Goal: Task Accomplishment & Management: Use online tool/utility

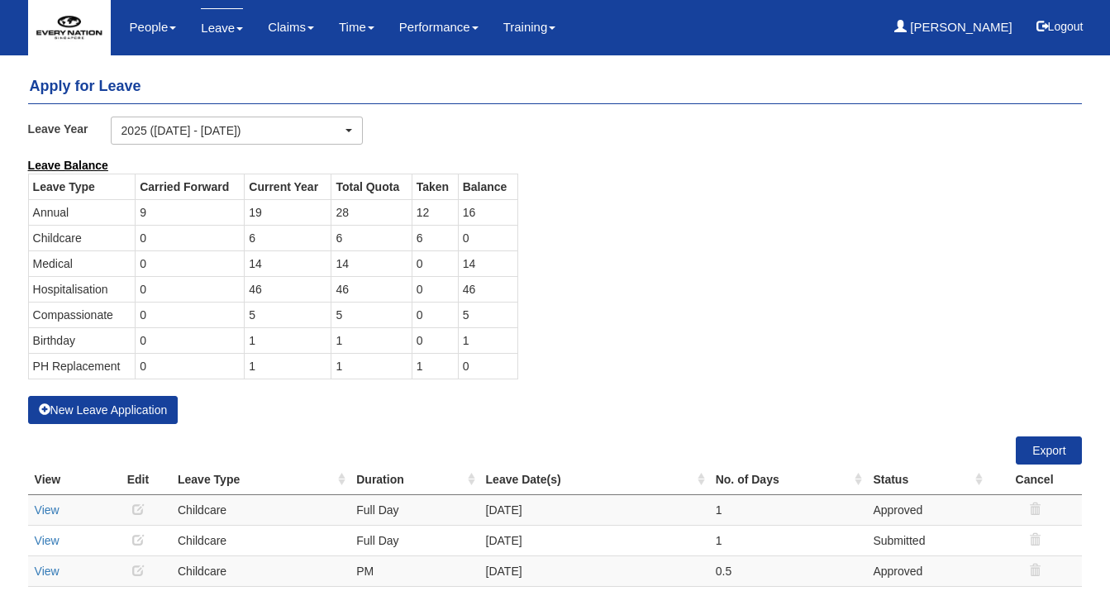
select select "50"
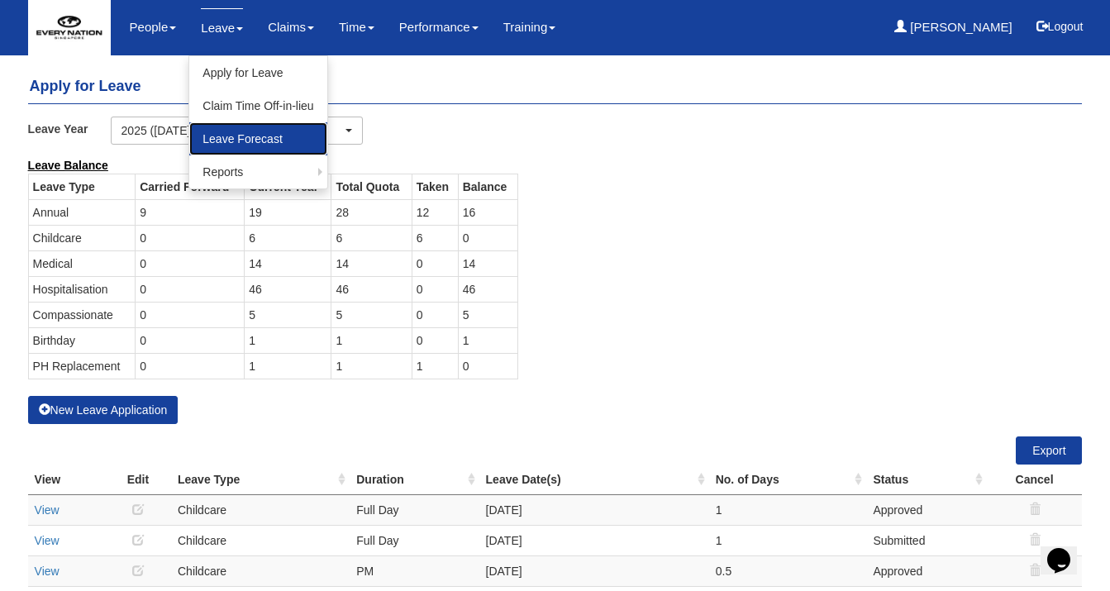
click at [260, 145] on link "Leave Forecast" at bounding box center [257, 138] width 137 height 33
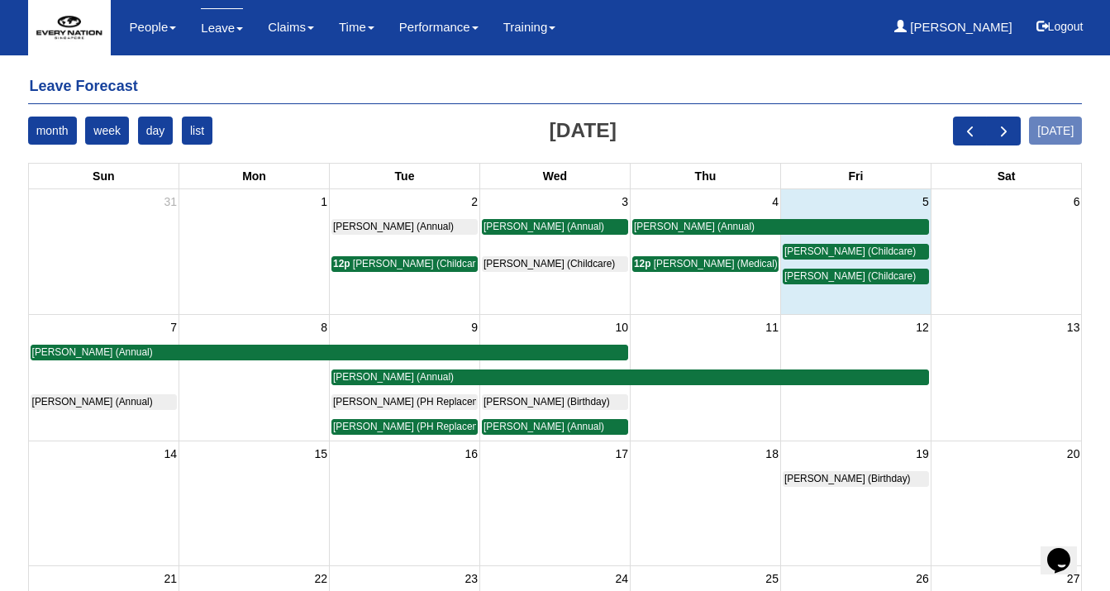
scroll to position [52, 0]
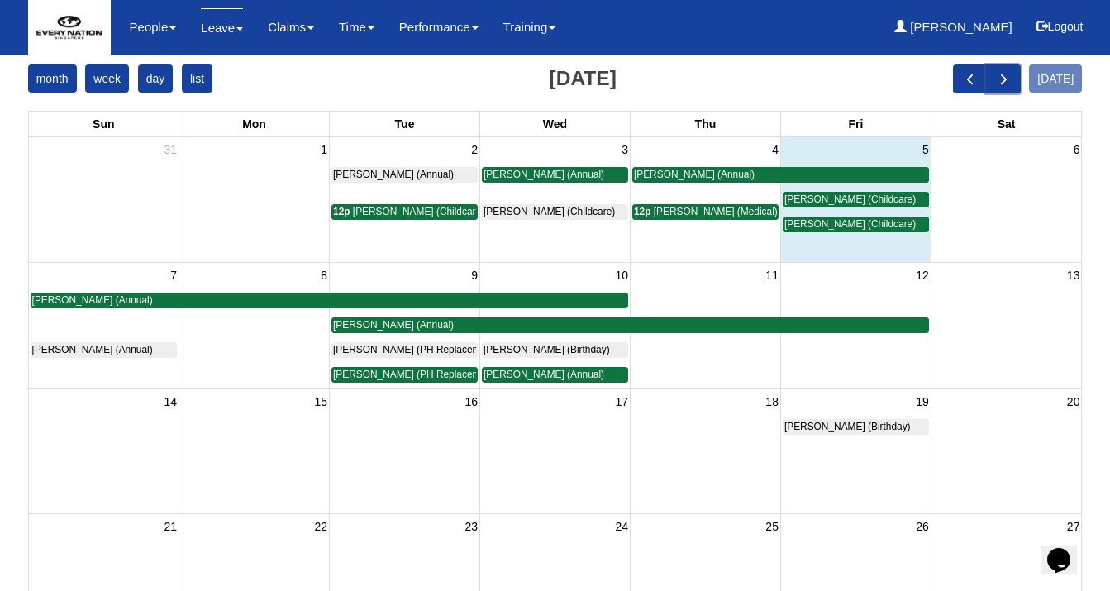
click at [1013, 78] on span "next" at bounding box center [1003, 78] width 17 height 17
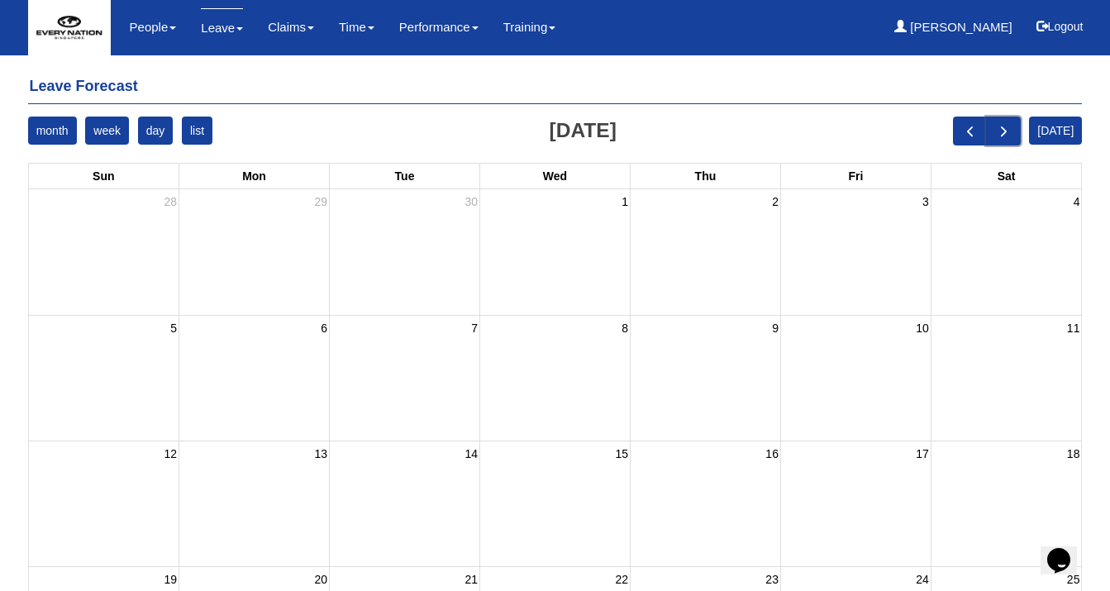
scroll to position [0, 0]
click at [1013, 131] on span "next" at bounding box center [1003, 130] width 17 height 17
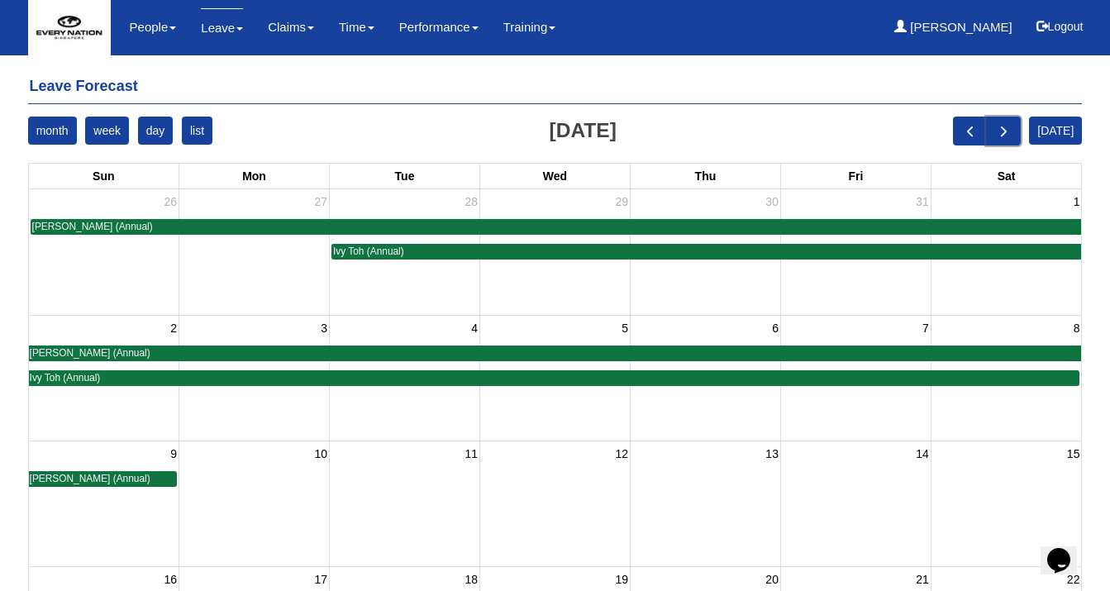
click at [1013, 135] on span "next" at bounding box center [1003, 130] width 17 height 17
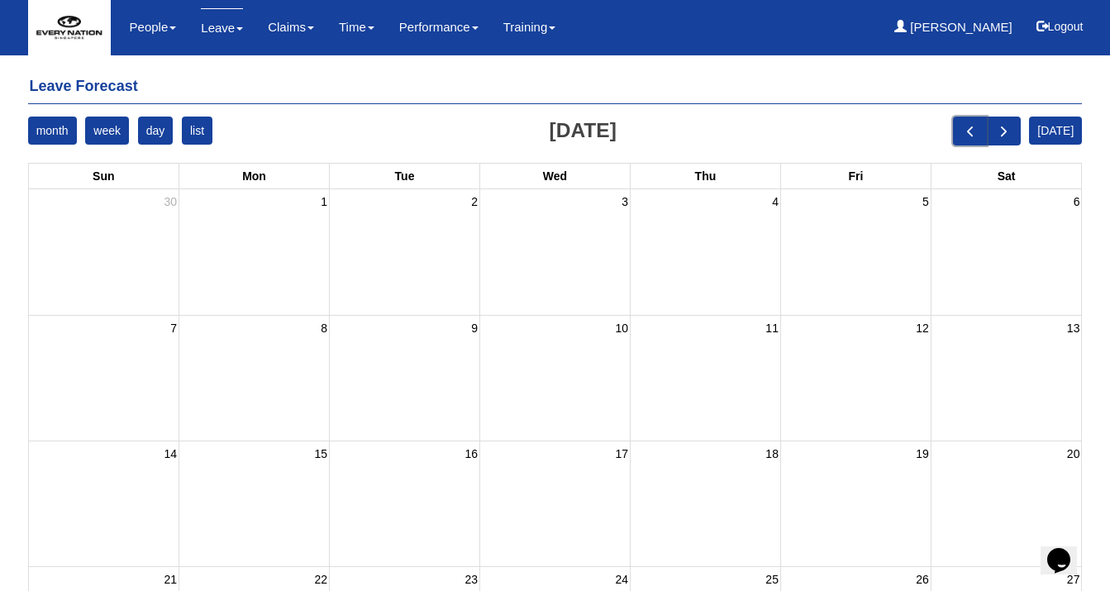
click at [979, 135] on span "prev" at bounding box center [970, 130] width 17 height 17
